Goal: Task Accomplishment & Management: Manage account settings

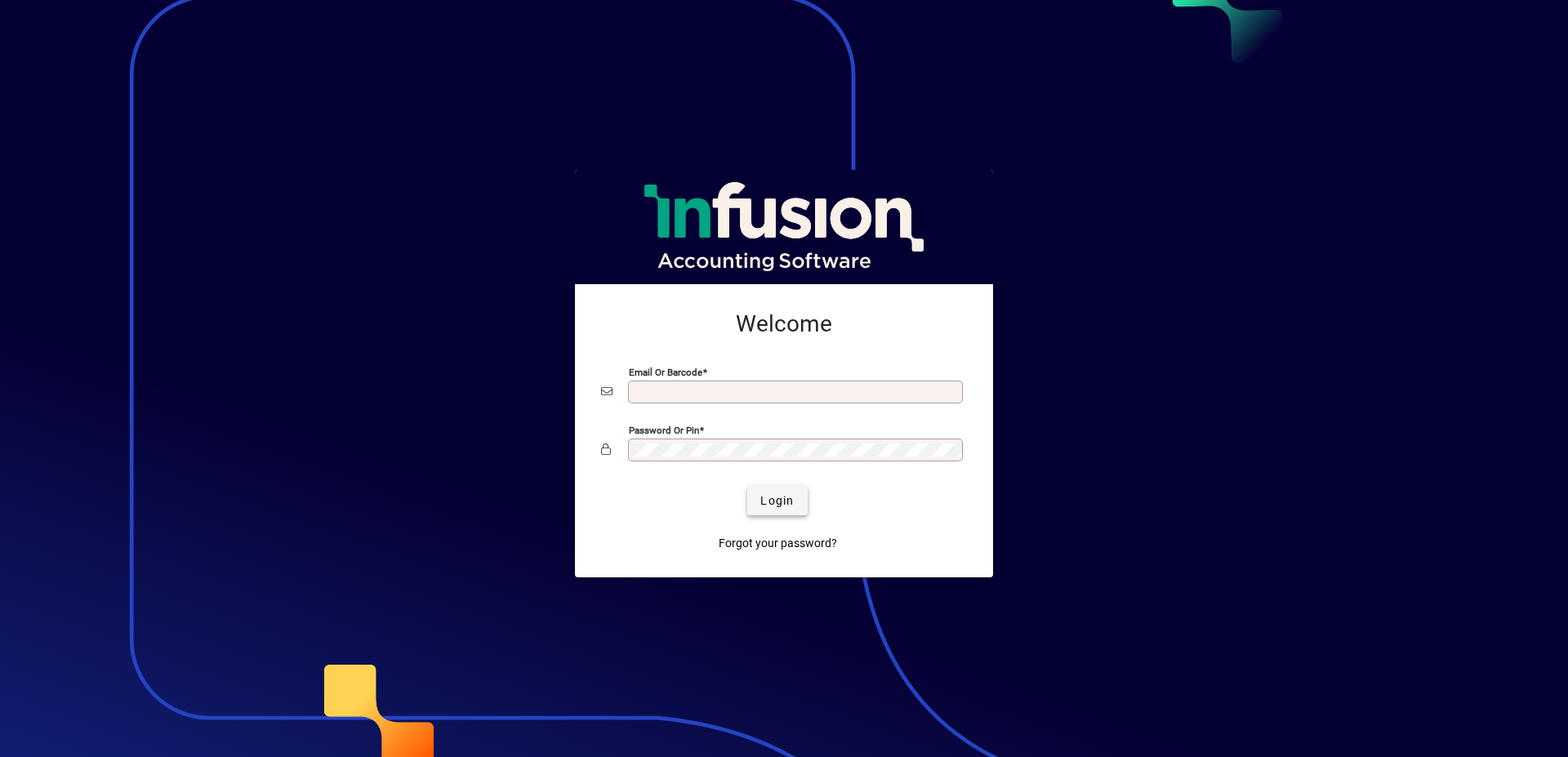
type input "**********"
click at [777, 500] on span "Login" at bounding box center [777, 500] width 34 height 17
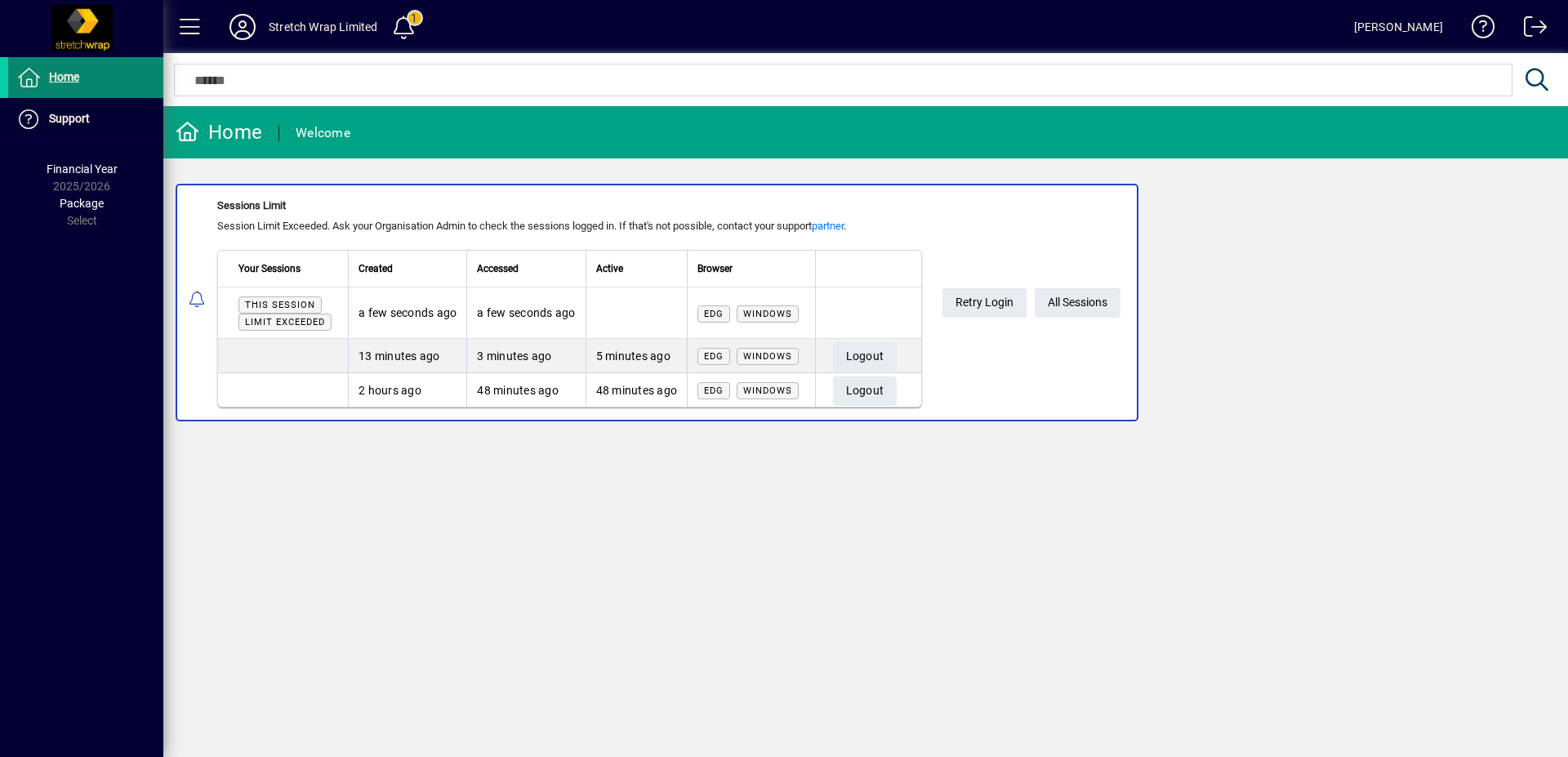
click at [76, 79] on span "Home" at bounding box center [64, 77] width 30 height 13
click at [1085, 304] on span "All Sessions" at bounding box center [1077, 303] width 60 height 27
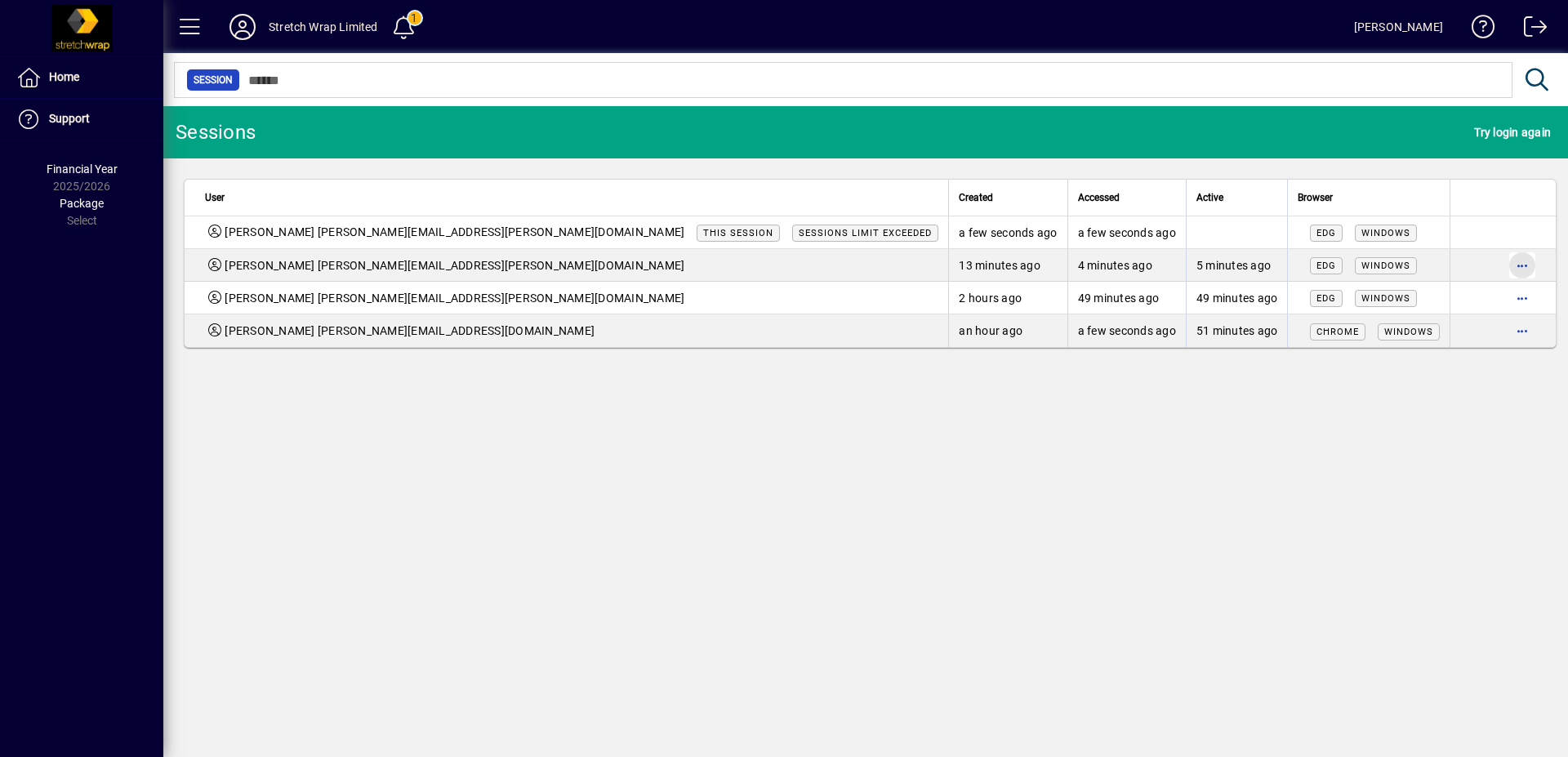
click at [1504, 268] on span "button" at bounding box center [1522, 265] width 39 height 39
click at [1402, 293] on span "Logout" at bounding box center [1445, 299] width 137 height 19
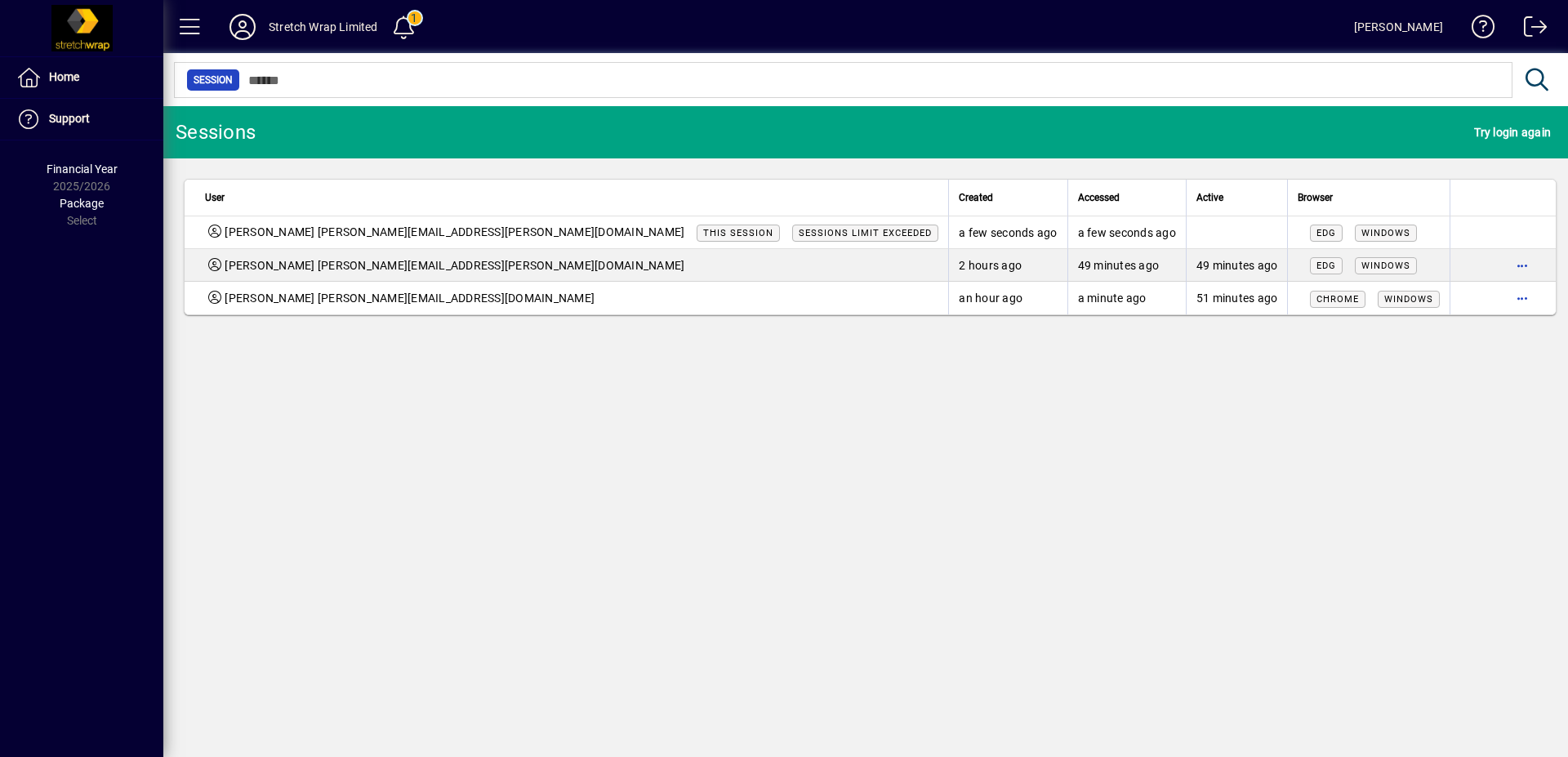
click at [1523, 298] on span "button" at bounding box center [1522, 298] width 39 height 39
click at [1445, 326] on span "Logout" at bounding box center [1445, 332] width 137 height 19
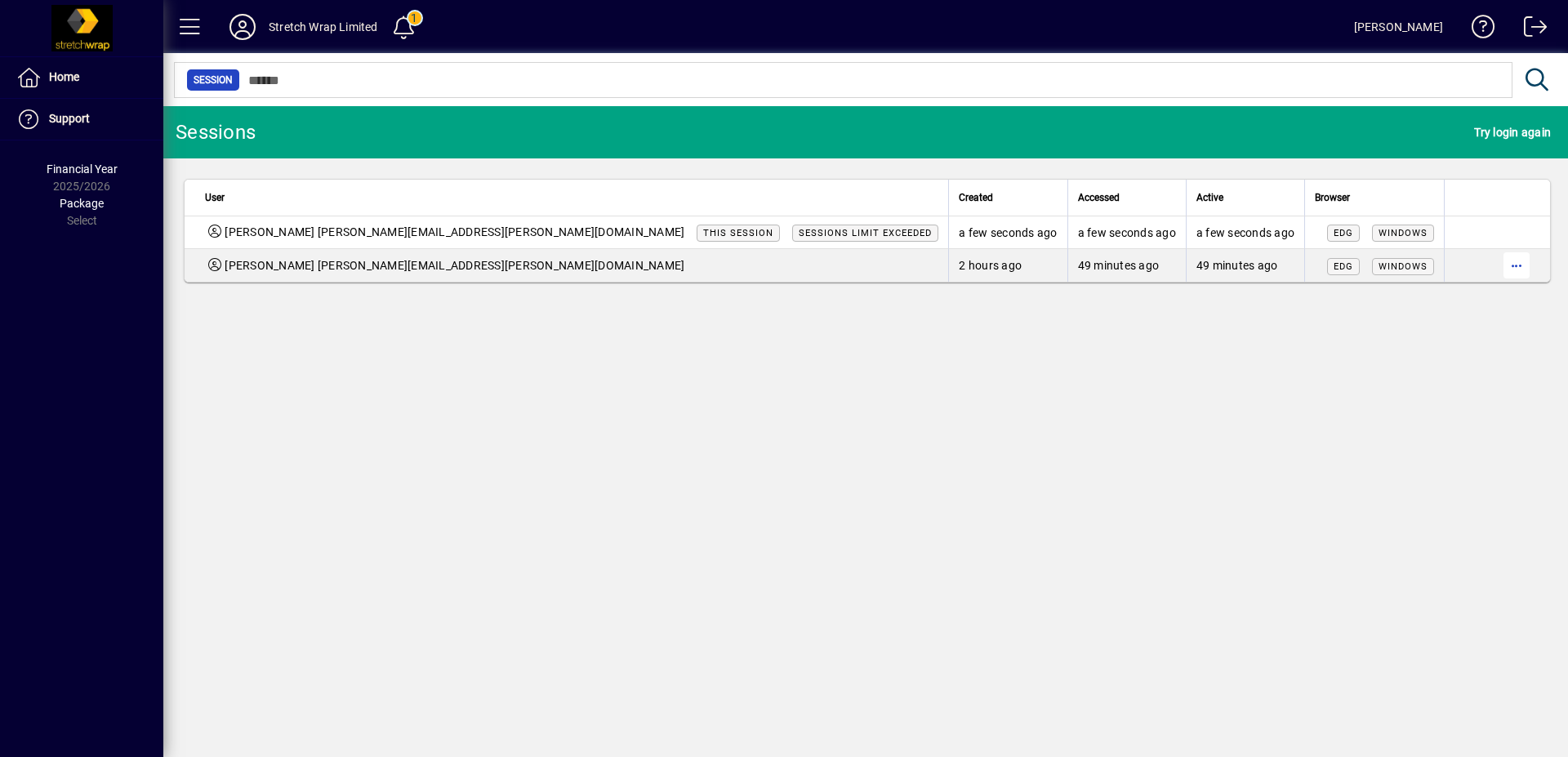
click at [1505, 265] on span "button" at bounding box center [1516, 265] width 39 height 39
click at [1449, 290] on span "Logout" at bounding box center [1445, 299] width 137 height 19
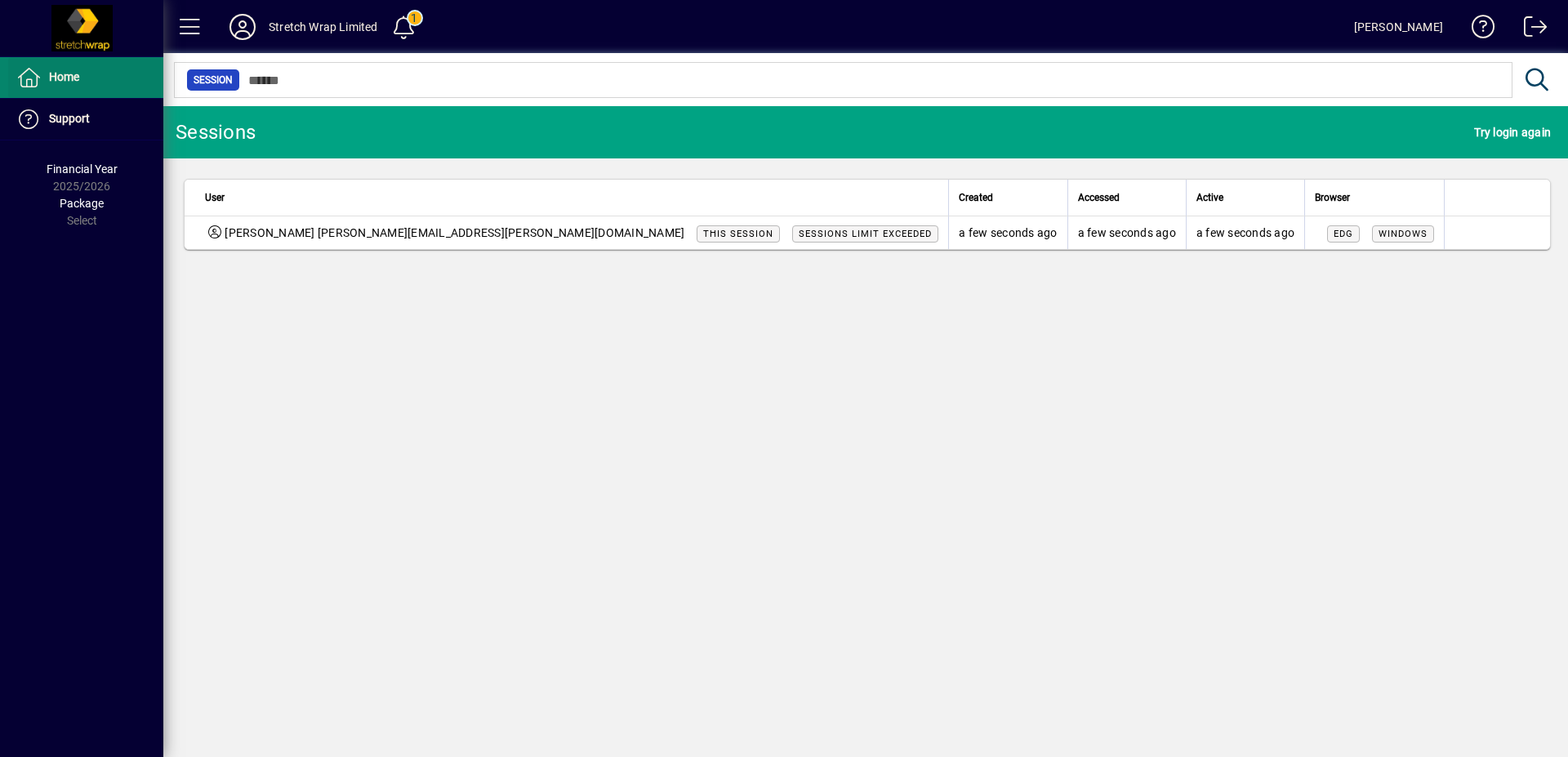
click at [59, 80] on span "Home" at bounding box center [64, 77] width 30 height 13
